Goal: Task Accomplishment & Management: Use online tool/utility

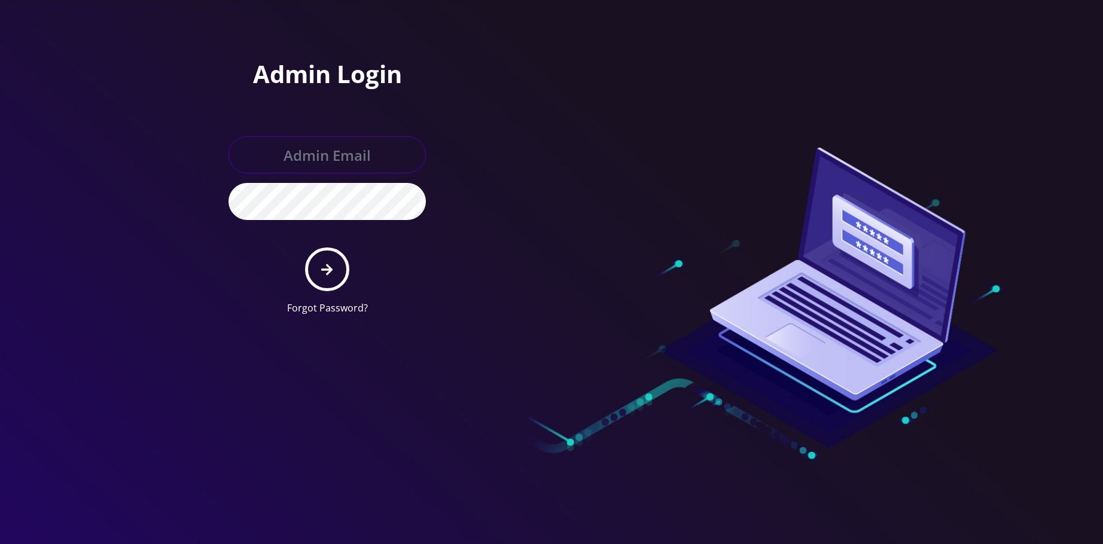
type input "[EMAIL_ADDRESS][DOMAIN_NAME]"
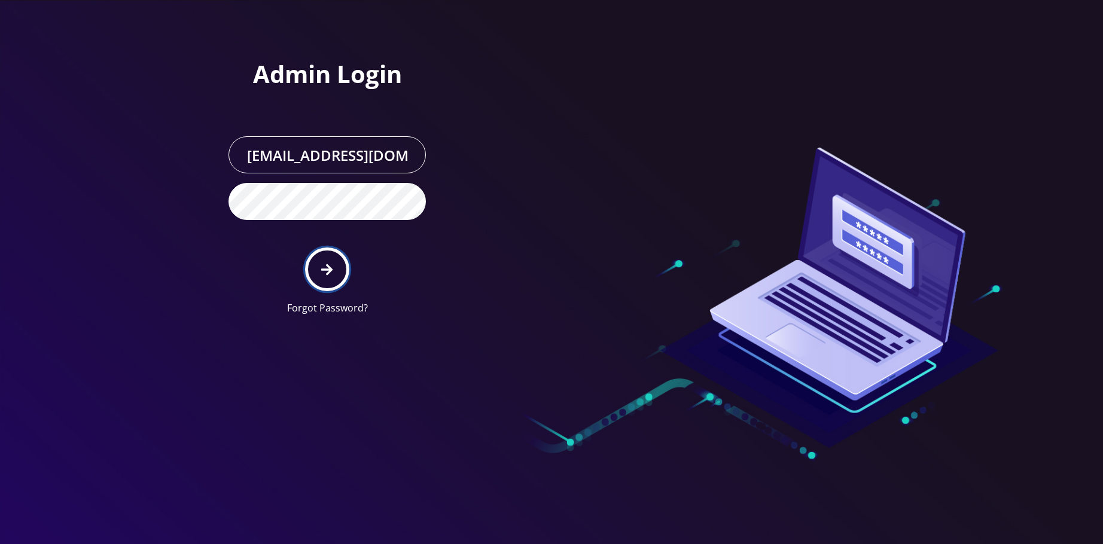
click at [336, 268] on button "submit" at bounding box center [327, 270] width 44 height 44
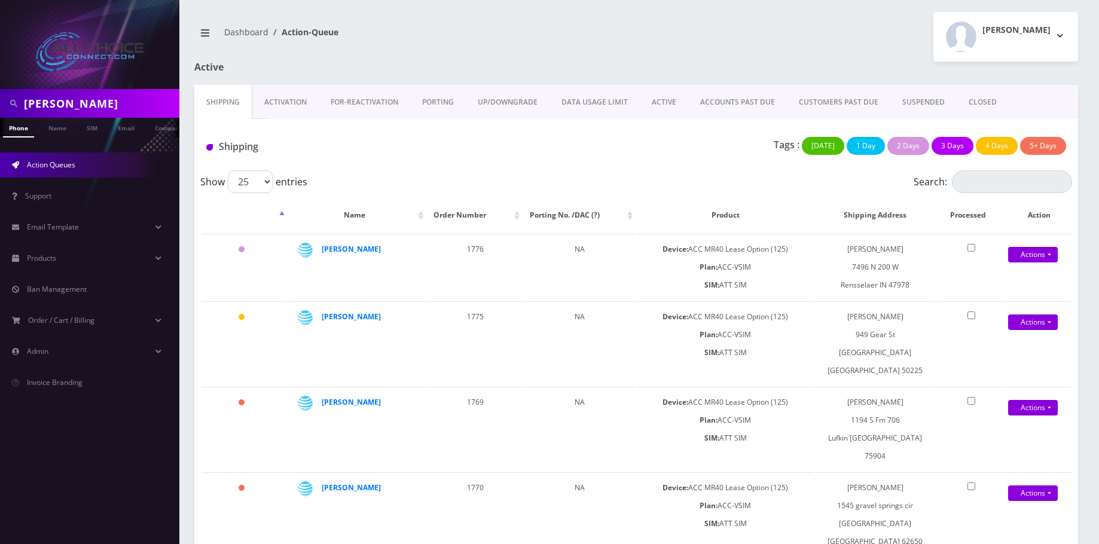
click at [42, 94] on input "Keegan" at bounding box center [100, 103] width 152 height 23
paste input "[PHONE_NUMBER]"
type input "[PHONE_NUMBER]"
click at [48, 133] on link "Name" at bounding box center [57, 128] width 30 height 20
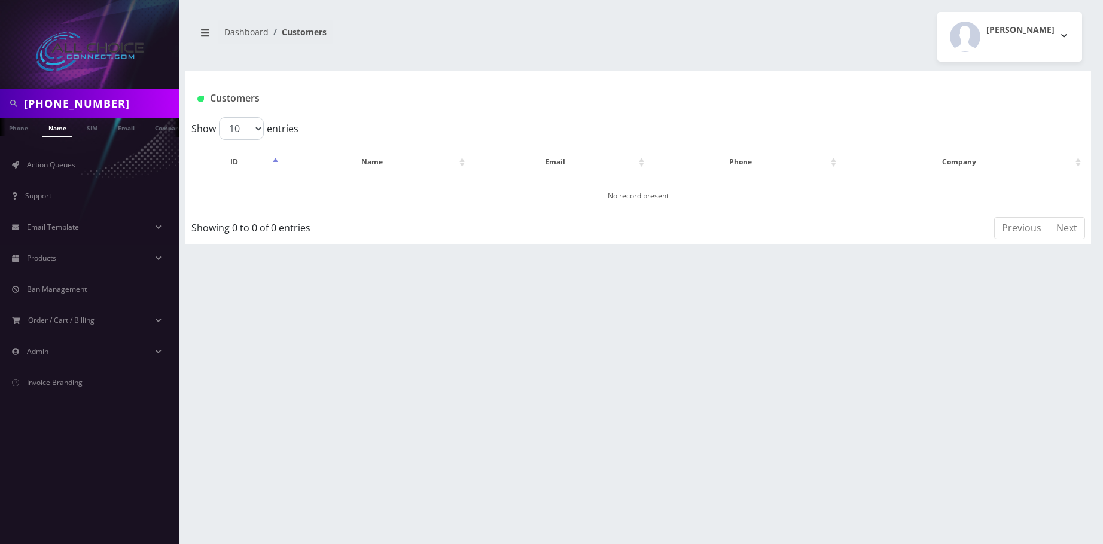
click at [4, 130] on li at bounding box center [6, 130] width 12 height 30
click at [45, 103] on input "[PHONE_NUMBER]" at bounding box center [100, 103] width 152 height 23
click at [70, 104] on input "772899-7200" at bounding box center [100, 103] width 152 height 23
type input "7728997200"
click at [21, 127] on link "Phone" at bounding box center [18, 128] width 31 height 20
